Goal: Find specific page/section: Find specific page/section

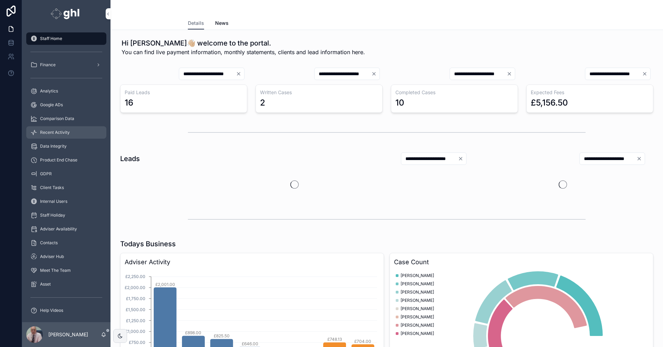
drag, startPoint x: 57, startPoint y: 131, endPoint x: 72, endPoint y: 134, distance: 15.6
click at [58, 131] on span "Recent Activity" at bounding box center [55, 133] width 30 height 6
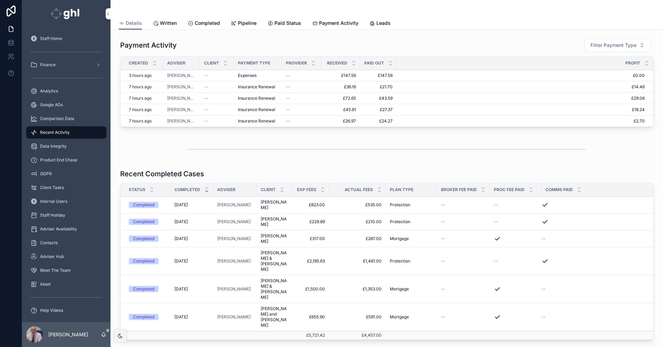
scroll to position [23, 0]
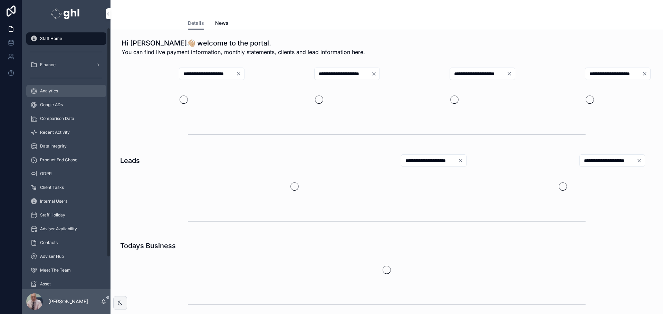
click at [54, 90] on span "Analytics" at bounding box center [49, 91] width 18 height 6
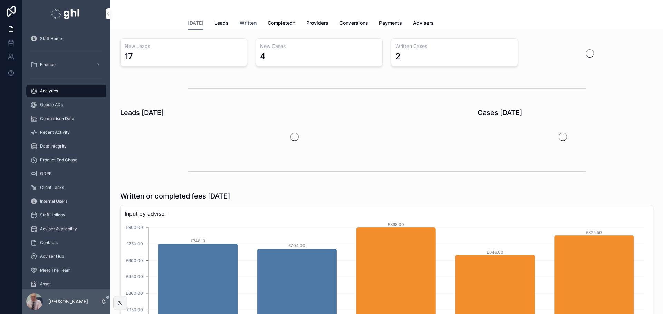
click at [245, 23] on span "Written" at bounding box center [248, 23] width 17 height 7
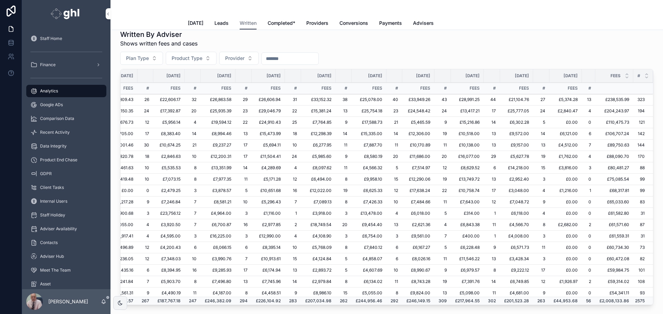
scroll to position [0, 115]
